Goal: Transaction & Acquisition: Purchase product/service

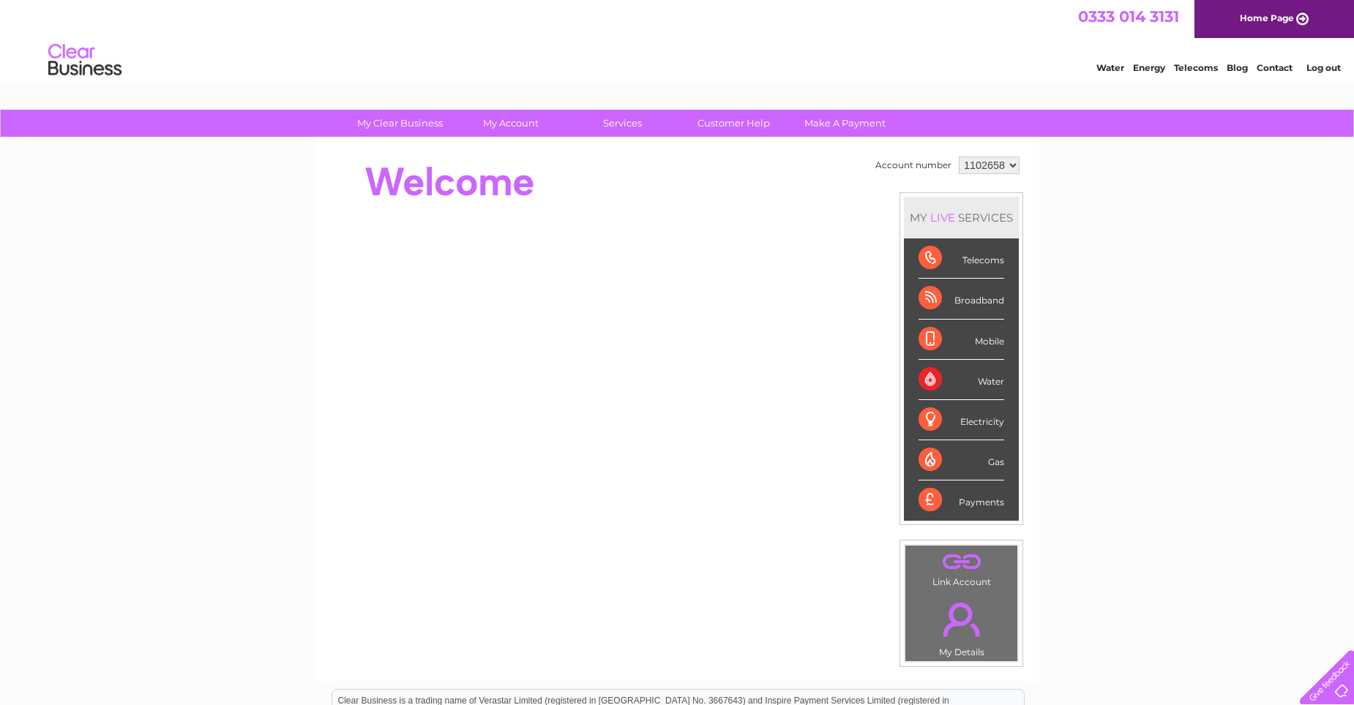
click at [1004, 166] on select "1102658 1114494" at bounding box center [989, 166] width 61 height 18
select select "1114494"
click at [959, 157] on select "1102658 1114494" at bounding box center [989, 166] width 61 height 18
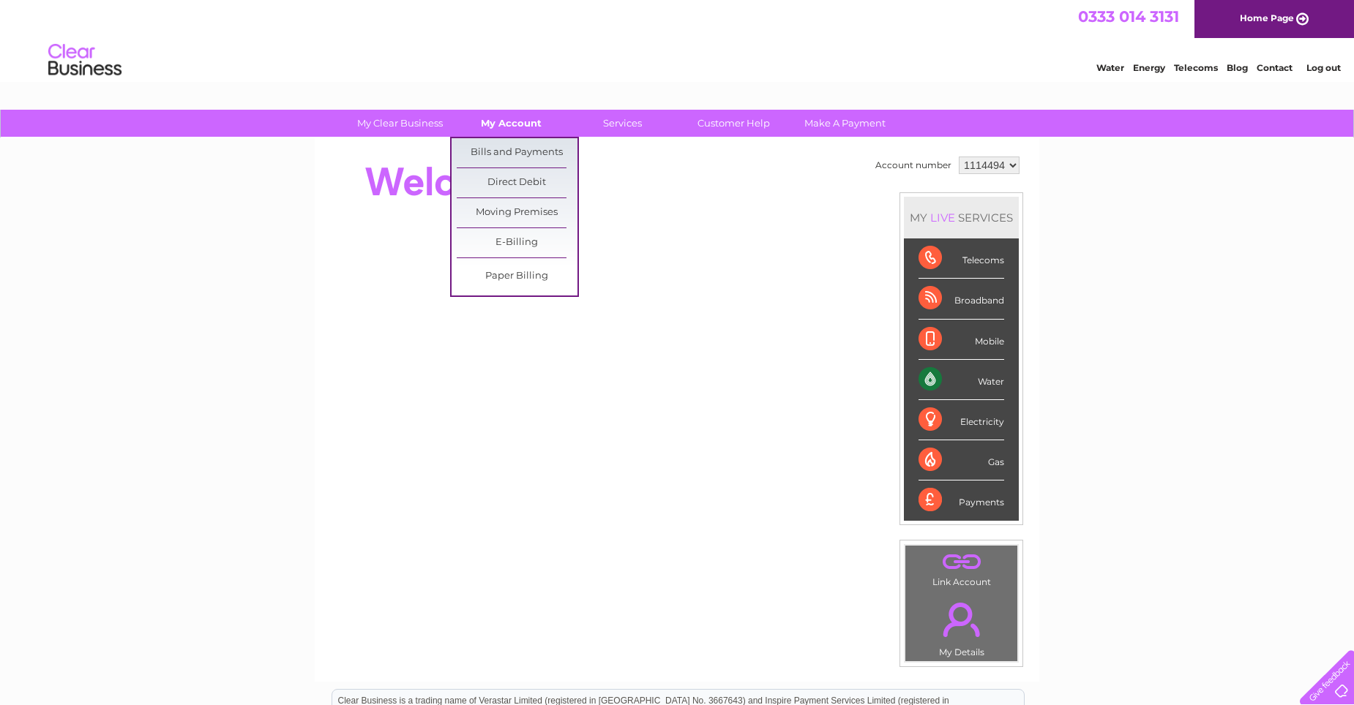
click at [518, 116] on link "My Account" at bounding box center [511, 123] width 121 height 27
click at [517, 151] on link "Bills and Payments" at bounding box center [517, 152] width 121 height 29
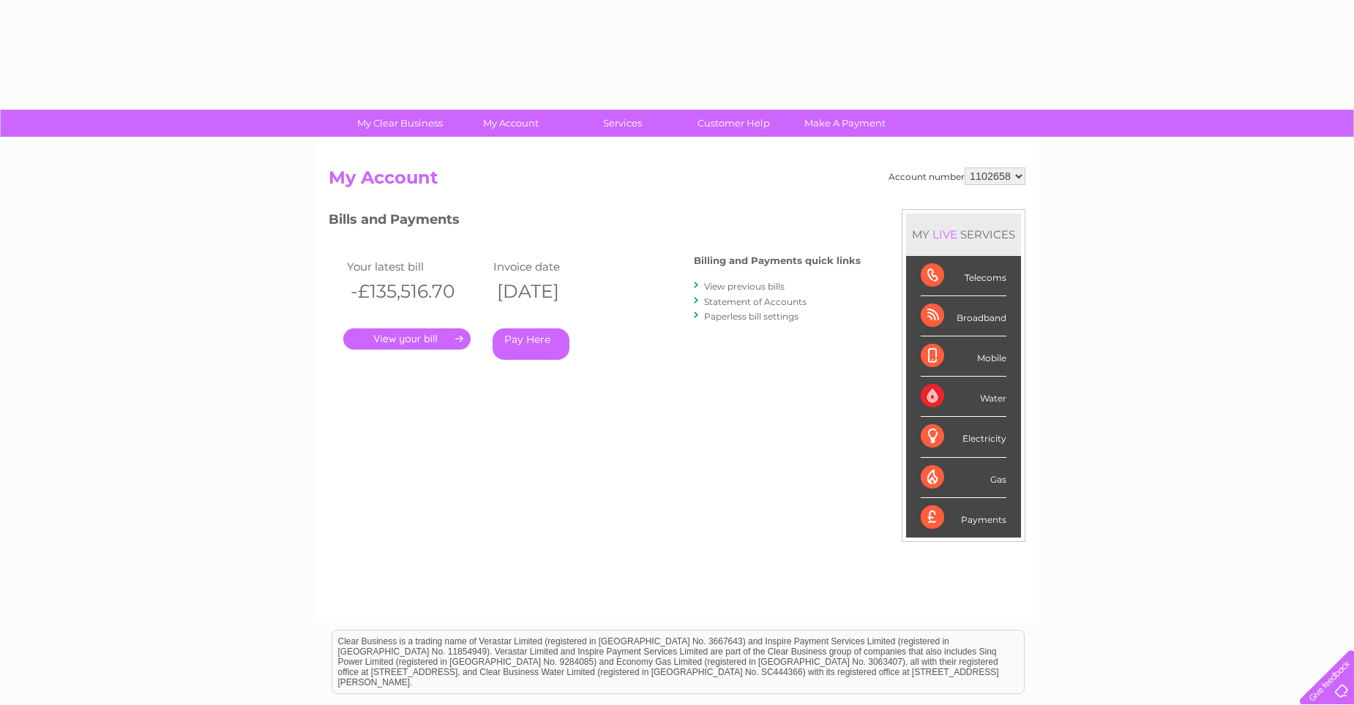
click at [1019, 180] on select "1102658 1114494" at bounding box center [995, 177] width 61 height 18
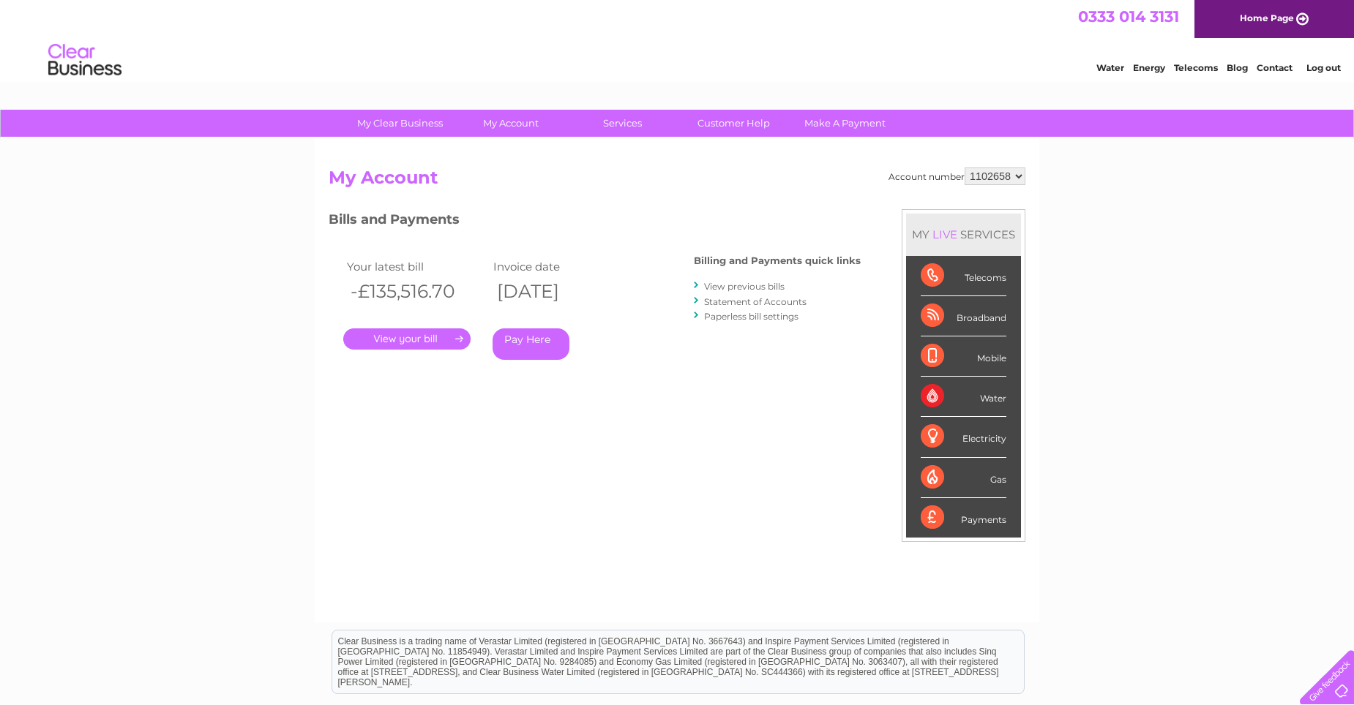
select select "1114494"
click at [966, 168] on select "1102658 1114494" at bounding box center [995, 177] width 61 height 18
click at [453, 343] on link "." at bounding box center [406, 339] width 127 height 21
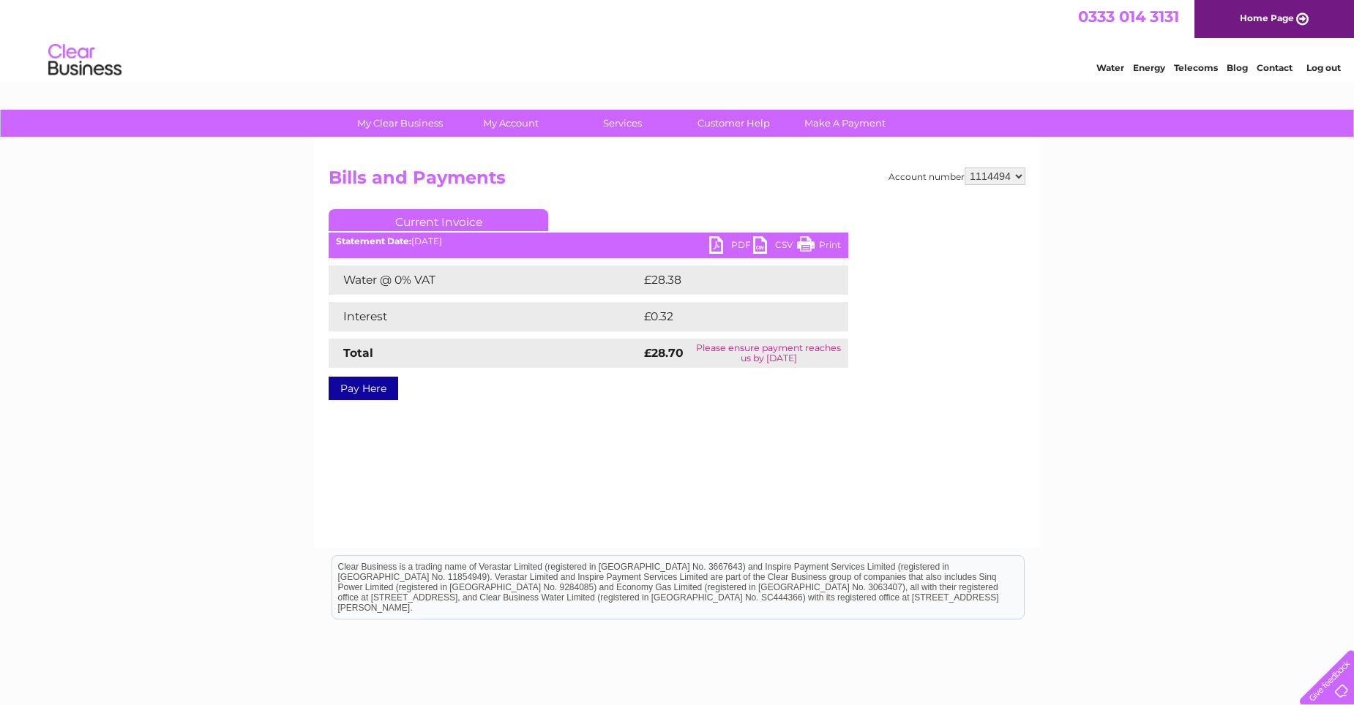
click at [735, 166] on div "Account number 1102658 1114494 Bills and Payments Current Invoice PDF CSV Print" at bounding box center [677, 343] width 725 height 410
click at [865, 121] on link "Make A Payment" at bounding box center [845, 123] width 121 height 27
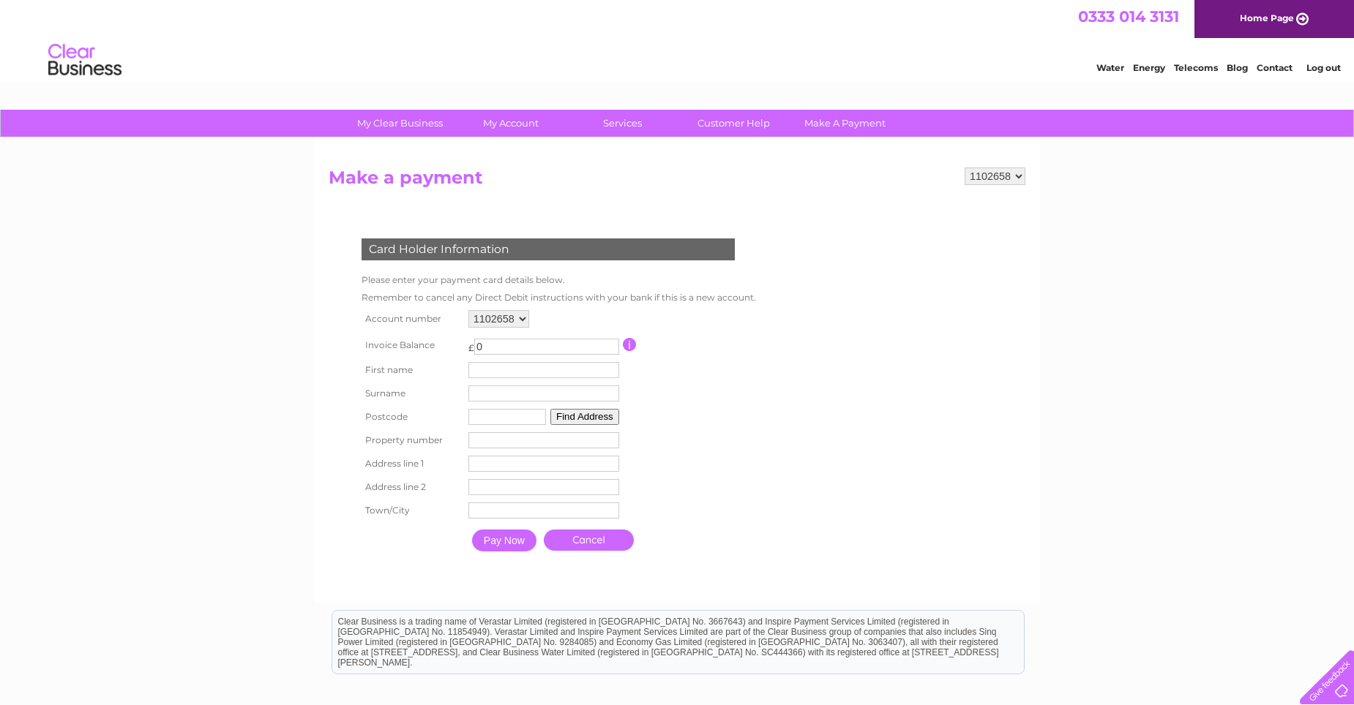
click at [519, 318] on select "1102658 1114494" at bounding box center [498, 319] width 61 height 18
select select "1114494"
click at [468, 310] on select "1102658 1114494" at bounding box center [498, 319] width 61 height 18
